Goal: Task Accomplishment & Management: Use online tool/utility

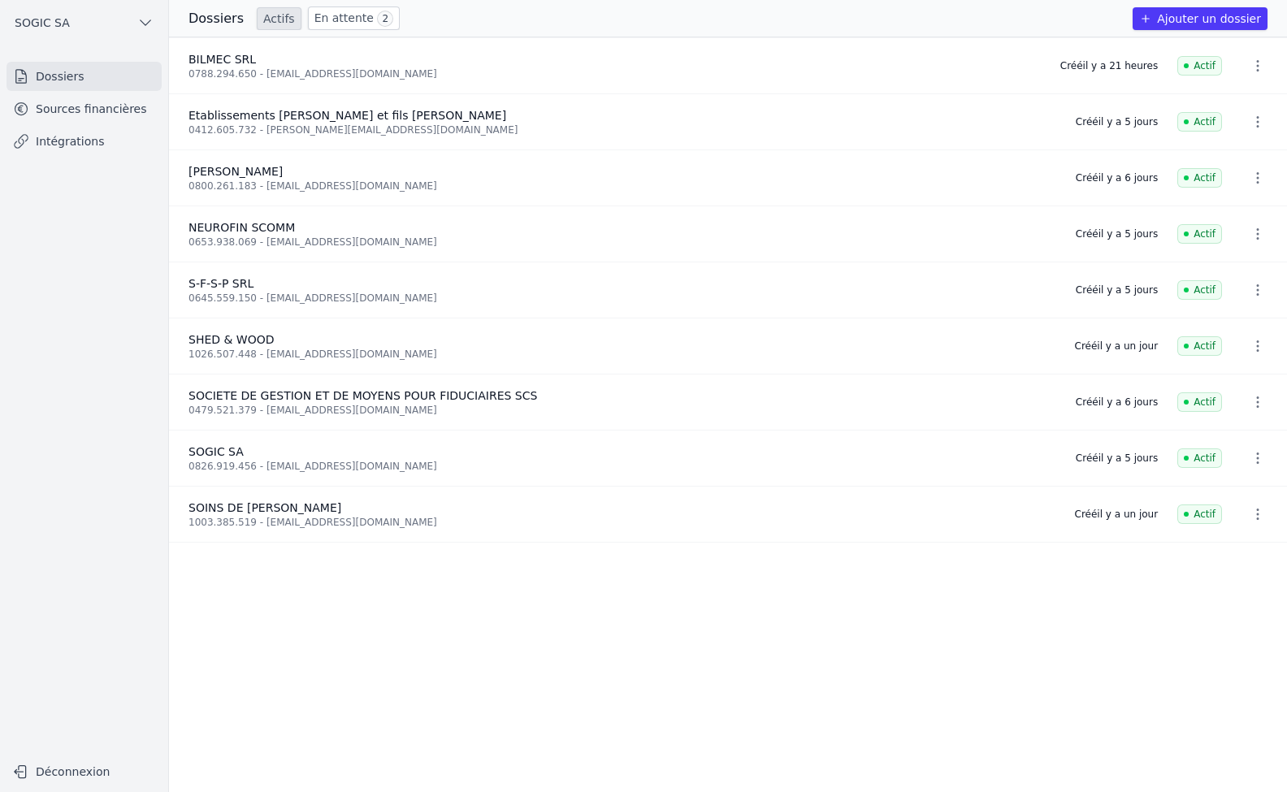
click at [71, 150] on link "Intégrations" at bounding box center [83, 141] width 155 height 29
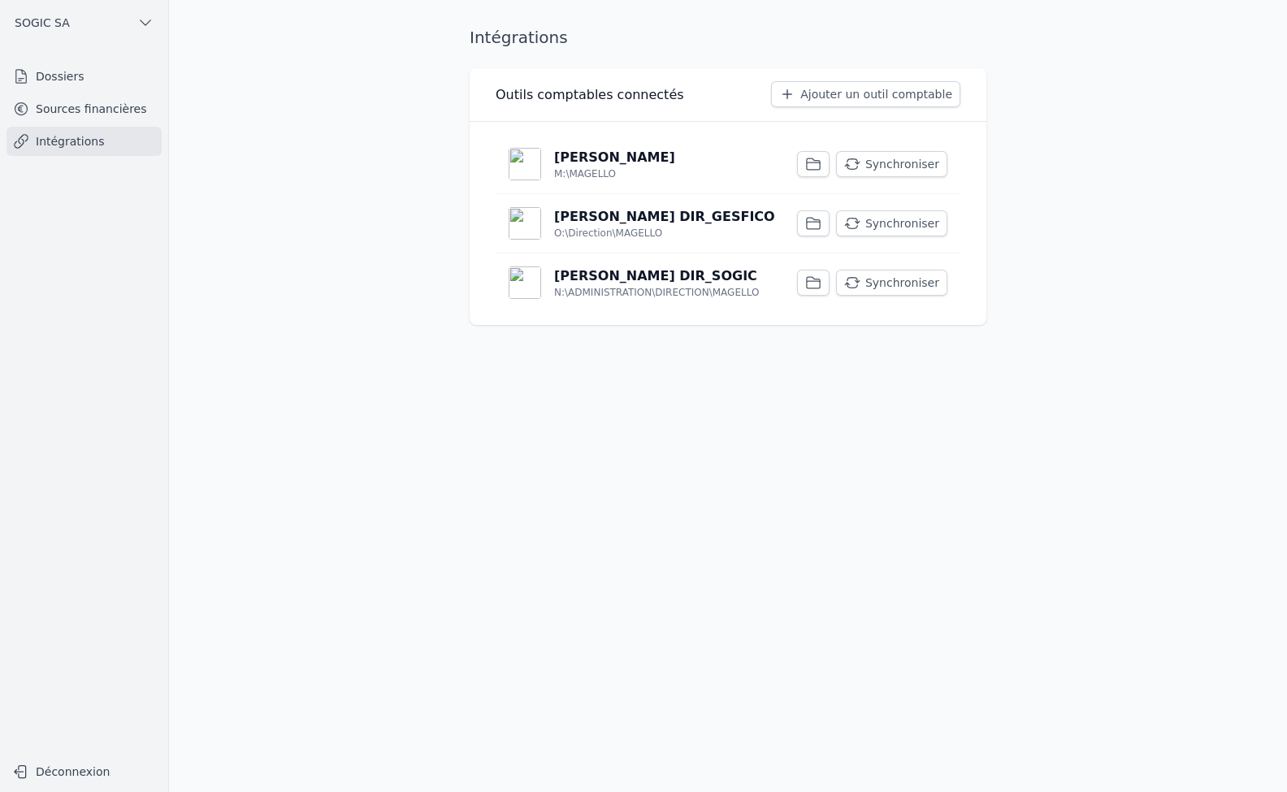
click at [895, 282] on button "Synchroniser" at bounding box center [891, 283] width 111 height 26
click at [882, 221] on button "Synchroniser" at bounding box center [891, 223] width 111 height 26
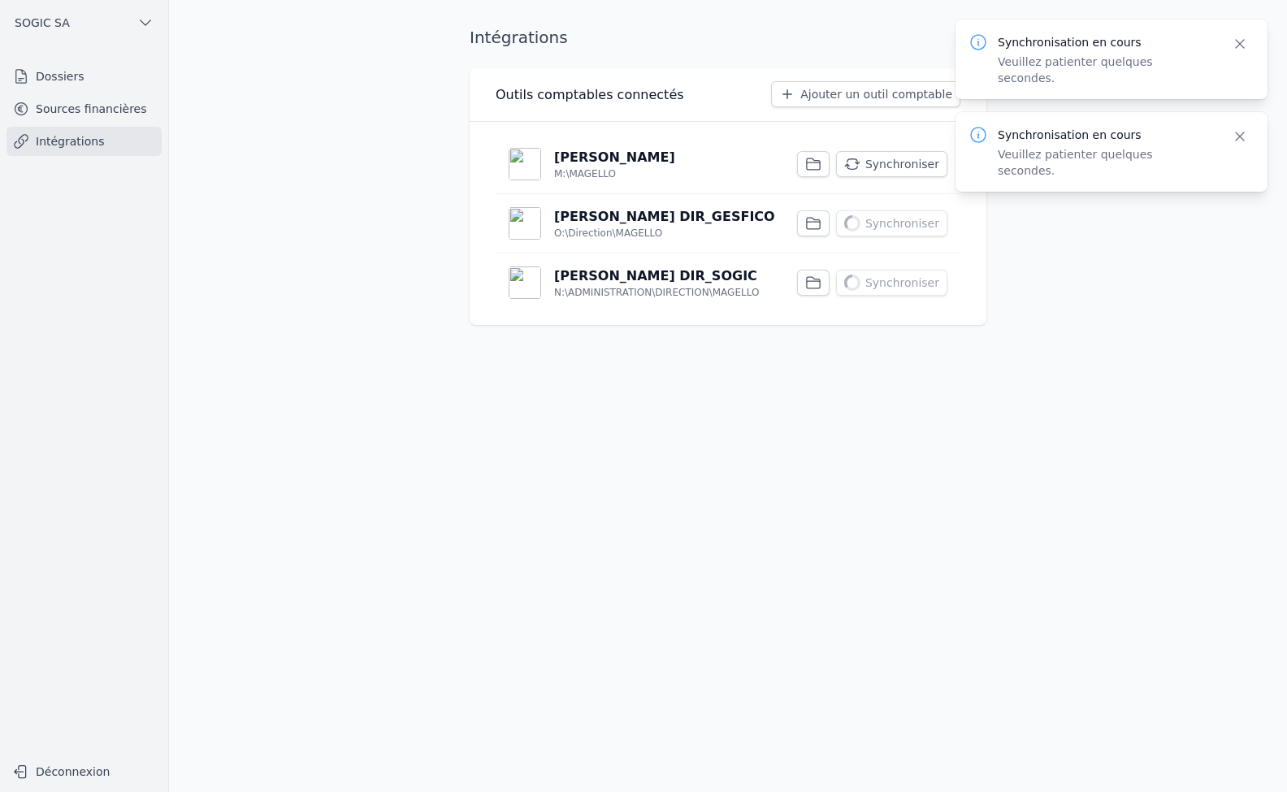
click at [887, 161] on button "Synchroniser" at bounding box center [891, 164] width 111 height 26
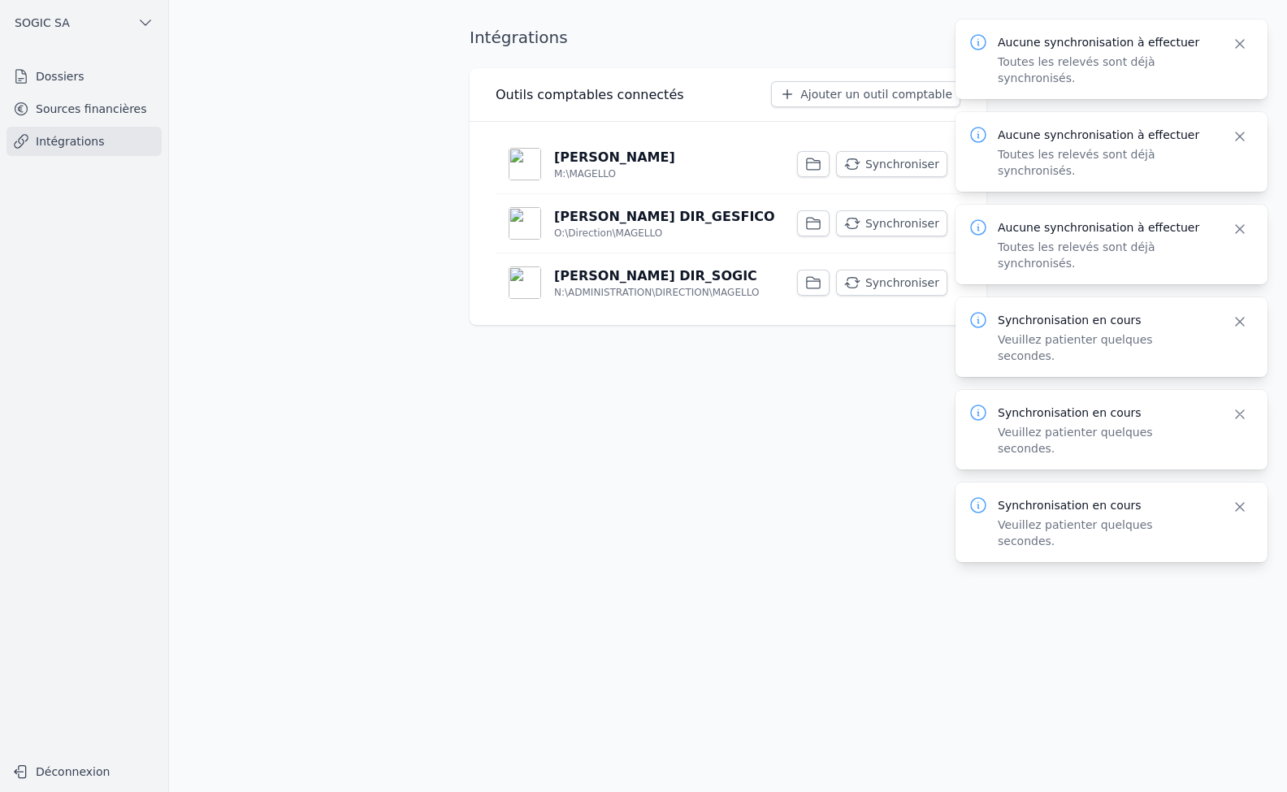
click at [71, 106] on link "Sources financières" at bounding box center [83, 108] width 155 height 29
